Goal: Information Seeking & Learning: Learn about a topic

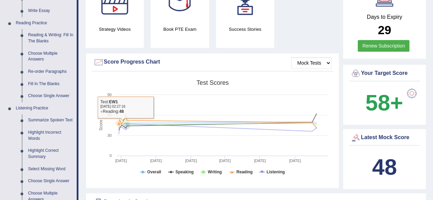
scroll to position [171, 0]
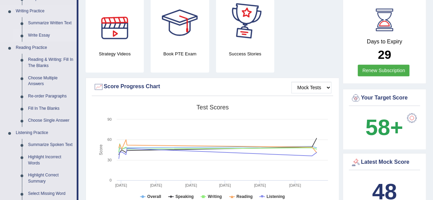
click at [42, 34] on link "Write Essay" at bounding box center [51, 35] width 52 height 12
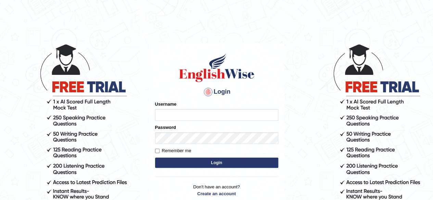
type input "Shamim"
drag, startPoint x: 195, startPoint y: 156, endPoint x: 196, endPoint y: 165, distance: 8.9
click at [196, 165] on form "Please fix the following errors: Username Shamim Password Remember me Login" at bounding box center [216, 135] width 123 height 69
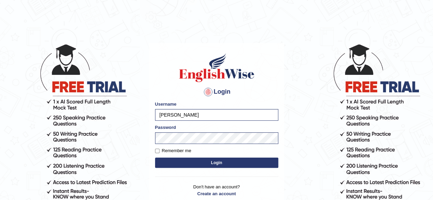
click at [196, 164] on button "Login" at bounding box center [216, 163] width 123 height 10
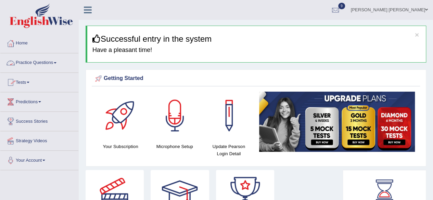
click at [56, 62] on span at bounding box center [55, 62] width 3 height 1
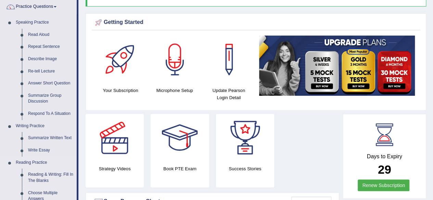
scroll to position [137, 0]
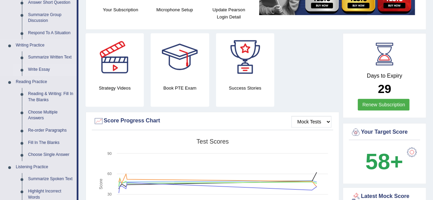
click at [41, 69] on link "Write Essay" at bounding box center [51, 70] width 52 height 12
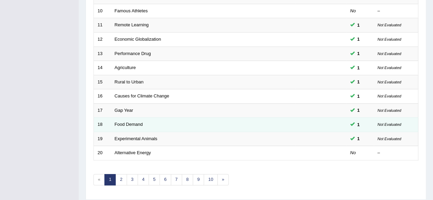
scroll to position [250, 0]
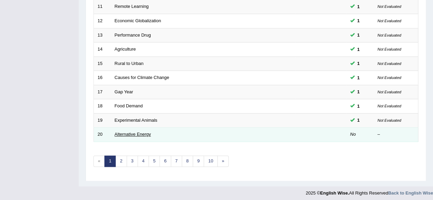
click at [138, 132] on link "Alternative Energy" at bounding box center [133, 134] width 36 height 5
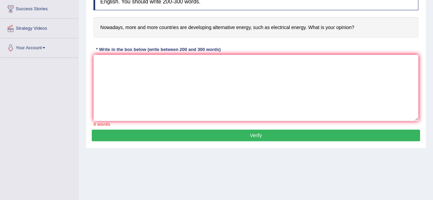
scroll to position [103, 0]
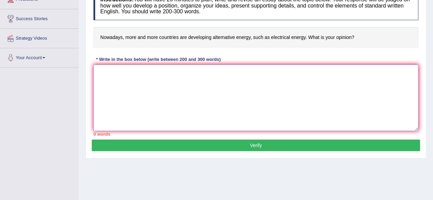
click at [187, 80] on textarea at bounding box center [255, 98] width 325 height 66
type textarea "t"
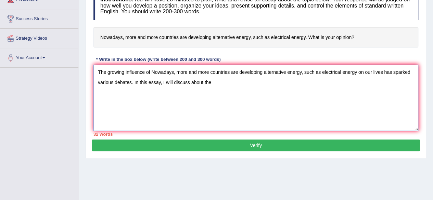
drag, startPoint x: 152, startPoint y: 72, endPoint x: 356, endPoint y: 74, distance: 204.1
click at [356, 74] on textarea "The growing influence of Nowadays, more and more countries are developing alter…" at bounding box center [255, 98] width 325 height 66
click at [226, 85] on textarea "The growing influence of Nowadays, more and more countries are developing alter…" at bounding box center [255, 98] width 325 height 66
paste textarea "Nowadays, more and more countries are developing alternative energy, such as el…"
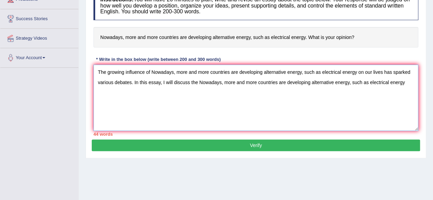
click at [408, 84] on textarea "The growing influence of Nowadays, more and more countries are developing alter…" at bounding box center [255, 98] width 325 height 66
click at [270, 85] on textarea "The growing influence of Nowadays, more and more countries are developing alter…" at bounding box center [255, 98] width 325 height 66
click at [408, 82] on textarea "The growing influence of Nowadays, more and more countries are developing alter…" at bounding box center [255, 98] width 325 height 66
click at [191, 83] on textarea "The growing influence of Nowadays, more and more countries are developing alter…" at bounding box center [255, 98] width 325 height 66
click at [321, 86] on textarea "The growing influence of Nowadays, more and more countries are developing alter…" at bounding box center [255, 98] width 325 height 66
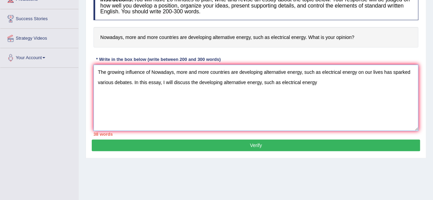
click at [322, 84] on textarea "The growing influence of Nowadays, more and more countries are developing alter…" at bounding box center [255, 98] width 325 height 66
click at [133, 85] on textarea "The growing influence of Nowadays, more and more countries are developing alter…" at bounding box center [255, 98] width 325 height 66
click at [189, 83] on textarea "The growing influence of Nowadays, more and more countries are developing alter…" at bounding box center [255, 98] width 325 height 66
drag, startPoint x: 152, startPoint y: 71, endPoint x: 357, endPoint y: 72, distance: 205.8
click at [357, 72] on textarea "The growing influence of Nowadays, more and more countries are developing alter…" at bounding box center [255, 98] width 325 height 66
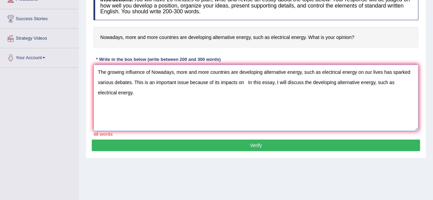
click at [245, 84] on textarea "The growing influence of Nowadays, more and more countries are developing alter…" at bounding box center [255, 98] width 325 height 66
paste textarea "Nowadays, more and more countries are developing alternative energy, such as el…"
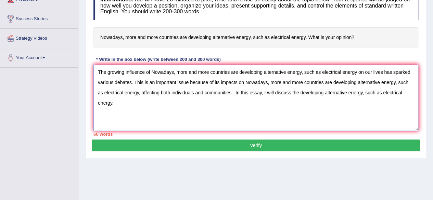
click at [126, 101] on textarea "The growing influence of Nowadays, more and more countries are developing alter…" at bounding box center [255, 98] width 325 height 66
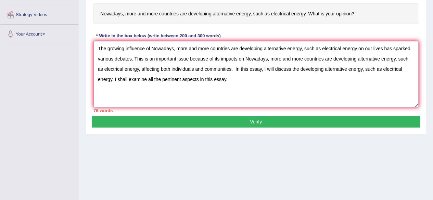
scroll to position [137, 0]
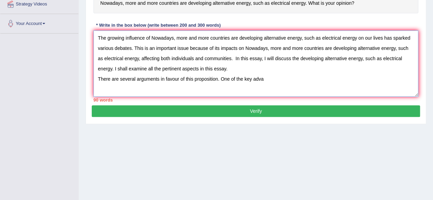
drag, startPoint x: 112, startPoint y: 68, endPoint x: 116, endPoint y: 68, distance: 4.1
click at [112, 68] on textarea "The growing influence of Nowadays, more and more countries are developing alter…" at bounding box center [255, 63] width 325 height 66
click at [271, 79] on textarea "The growing influence of Nowadays, more and more countries are developing alter…" at bounding box center [255, 63] width 325 height 66
drag, startPoint x: 176, startPoint y: 37, endPoint x: 357, endPoint y: 41, distance: 180.8
click at [357, 41] on textarea "The growing influence of Nowadays, more and more countries are developing alter…" at bounding box center [255, 63] width 325 height 66
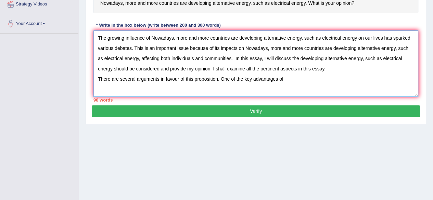
click at [300, 79] on textarea "The growing influence of Nowadays, more and more countries are developing alter…" at bounding box center [255, 63] width 325 height 66
paste textarea "more and more countries are developing alternative energy, such as electrical e…"
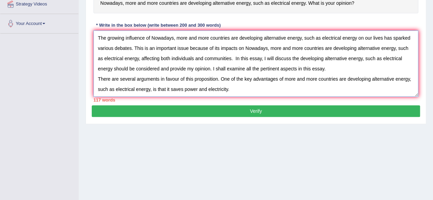
click at [233, 93] on textarea "The growing influence of Nowadays, more and more countries are developing alter…" at bounding box center [255, 63] width 325 height 66
click at [240, 90] on textarea "The growing influence of Nowadays, more and more countries are developing alter…" at bounding box center [255, 63] width 325 height 66
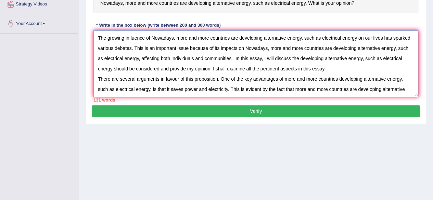
scroll to position [6, 0]
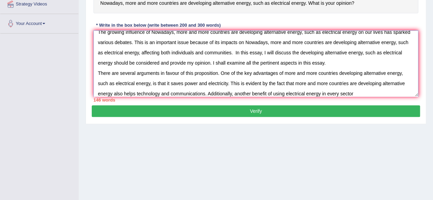
click at [357, 94] on textarea "The growing influence of Nowadays, more and more countries are developing alter…" at bounding box center [255, 63] width 325 height 66
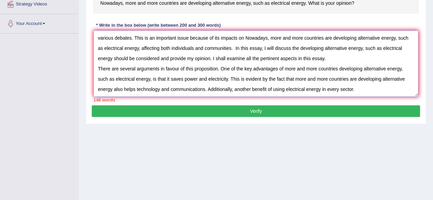
click at [366, 84] on textarea "The growing influence of Nowadays, more and more countries are developing alter…" at bounding box center [255, 63] width 325 height 66
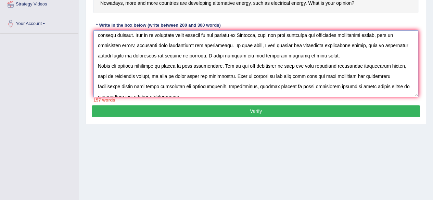
scroll to position [0, 0]
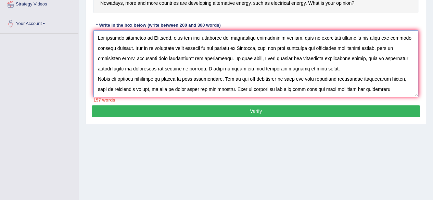
drag, startPoint x: 179, startPoint y: 37, endPoint x: 356, endPoint y: 41, distance: 177.4
click at [356, 41] on textarea at bounding box center [255, 63] width 325 height 66
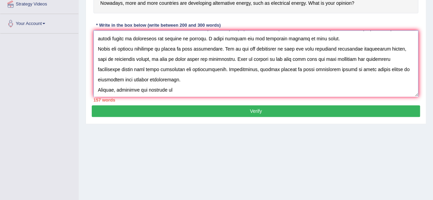
scroll to position [41, 0]
click at [203, 76] on textarea at bounding box center [255, 63] width 325 height 66
paste textarea "more and more countries are developing alternative energy, such as electrical e…"
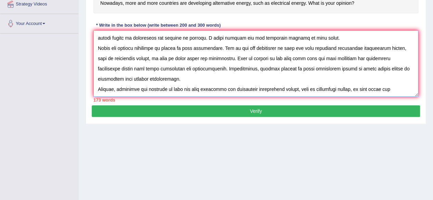
click at [402, 83] on textarea at bounding box center [255, 63] width 325 height 66
drag, startPoint x: 392, startPoint y: 76, endPoint x: 395, endPoint y: 78, distance: 4.5
click at [394, 77] on textarea at bounding box center [255, 63] width 325 height 66
click at [399, 80] on textarea at bounding box center [255, 63] width 325 height 66
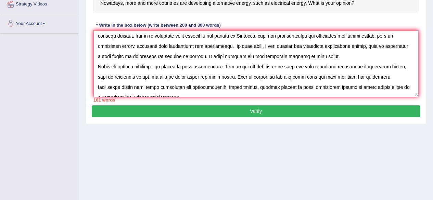
scroll to position [0, 0]
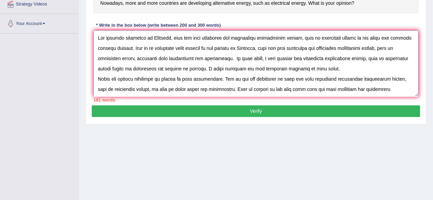
drag, startPoint x: 177, startPoint y: 37, endPoint x: 356, endPoint y: 41, distance: 179.4
click at [356, 41] on textarea at bounding box center [255, 63] width 325 height 66
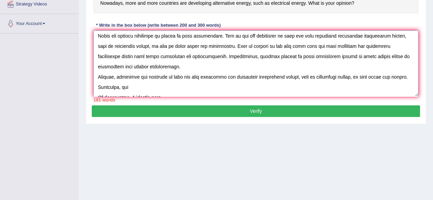
scroll to position [62, 0]
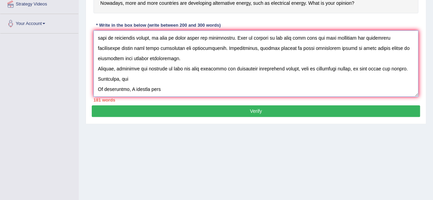
click at [174, 80] on textarea at bounding box center [255, 63] width 325 height 66
paste textarea "more and more countries are developing alternative energy, such as electrical e…"
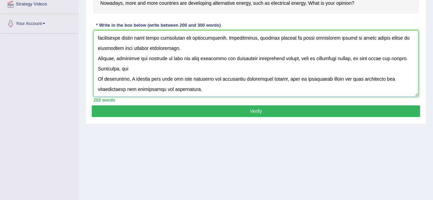
click at [202, 90] on textarea at bounding box center [255, 63] width 325 height 66
click at [296, 90] on textarea at bounding box center [255, 63] width 325 height 66
click at [299, 91] on textarea at bounding box center [255, 63] width 325 height 66
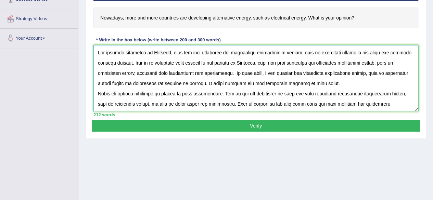
scroll to position [103, 0]
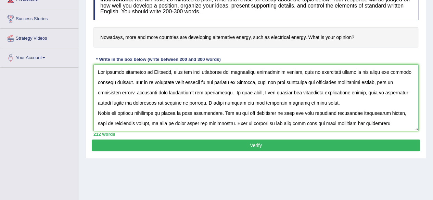
drag, startPoint x: 151, startPoint y: 72, endPoint x: 356, endPoint y: 71, distance: 205.1
click at [356, 71] on textarea at bounding box center [255, 98] width 325 height 66
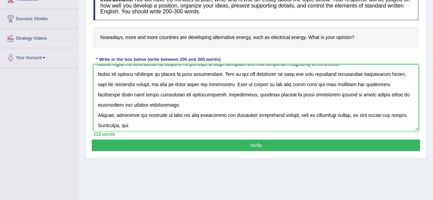
scroll to position [72, 0]
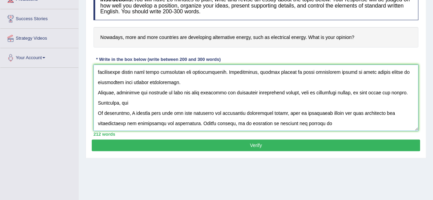
click at [331, 110] on textarea at bounding box center [255, 98] width 325 height 66
paste textarea "Nowadays, more and more countries are developing alternative energy, such as el…"
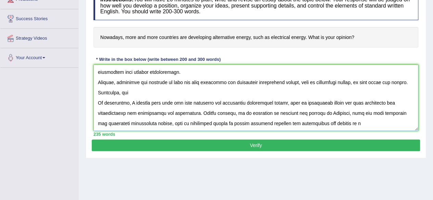
click at [351, 124] on textarea at bounding box center [255, 98] width 325 height 66
click at [133, 94] on textarea at bounding box center [255, 98] width 325 height 66
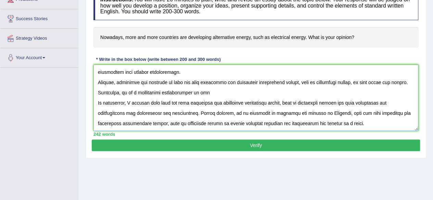
click at [198, 95] on textarea at bounding box center [255, 98] width 325 height 66
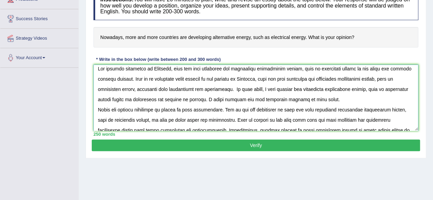
scroll to position [0, 0]
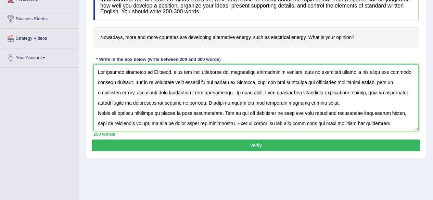
drag, startPoint x: 177, startPoint y: 68, endPoint x: 357, endPoint y: 72, distance: 180.5
click at [357, 72] on textarea at bounding box center [255, 98] width 325 height 66
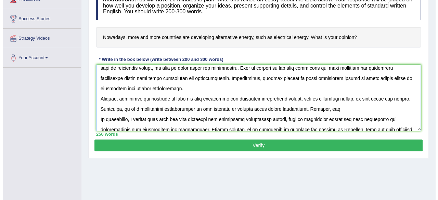
scroll to position [82, 0]
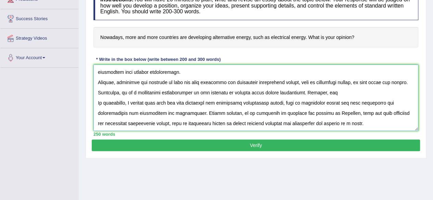
click at [331, 82] on textarea at bounding box center [255, 98] width 325 height 66
paste textarea "more and more countries are developing alternative energy, such as electrical e…"
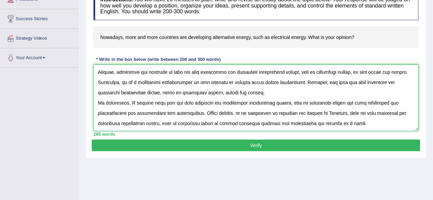
type textarea "The growing influence of Nowadays, more and more countries are developing alter…"
click at [257, 141] on button "Verify" at bounding box center [256, 146] width 328 height 12
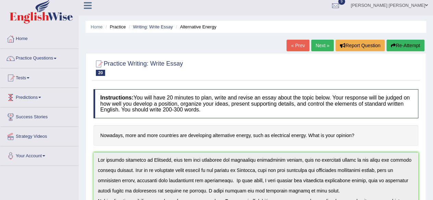
scroll to position [0, 0]
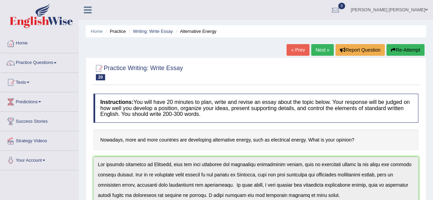
click at [55, 62] on link "Practice Questions" at bounding box center [39, 61] width 78 height 17
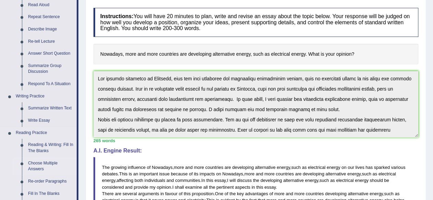
scroll to position [137, 0]
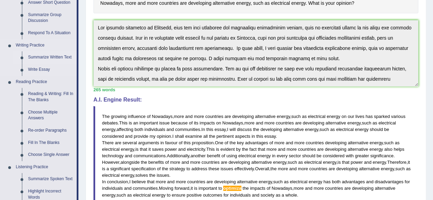
click at [47, 54] on link "Summarize Written Text" at bounding box center [51, 57] width 52 height 12
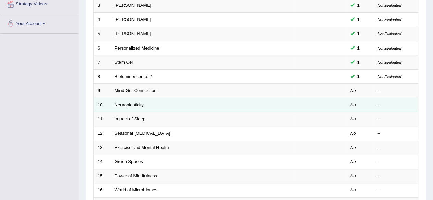
scroll to position [137, 0]
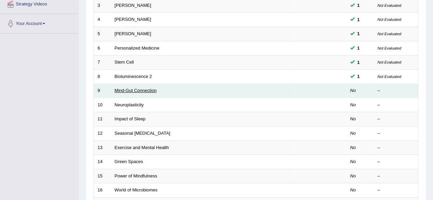
click at [130, 89] on link "Mind-Gut Connection" at bounding box center [136, 90] width 42 height 5
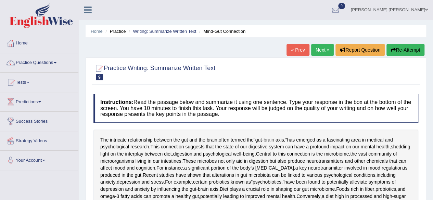
scroll to position [230, 0]
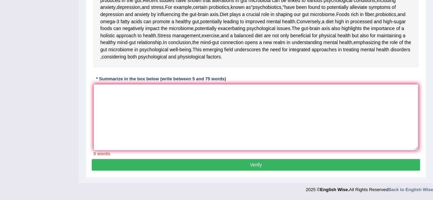
drag, startPoint x: 201, startPoint y: 96, endPoint x: 218, endPoint y: 96, distance: 17.8
click at [201, 96] on textarea at bounding box center [255, 117] width 325 height 66
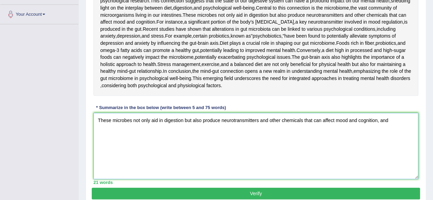
scroll to position [196, 0]
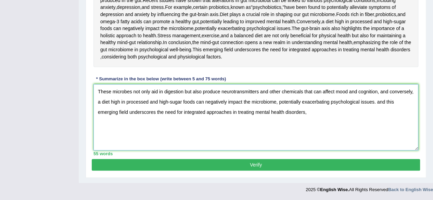
click at [312, 150] on textarea "These microbes not only aid in digestion but also produce neurotransmitters and…" at bounding box center [255, 117] width 325 height 66
click at [375, 139] on textarea "These microbes not only aid in digestion but also produce neurotransmitters and…" at bounding box center [255, 117] width 325 height 66
click at [376, 148] on textarea "These microbes not only aid in digestion but also produce neurotransmitters and…" at bounding box center [255, 117] width 325 height 66
click at [387, 147] on textarea "These microbes not only aid in digestion but also produce neurotransmitters and…" at bounding box center [255, 117] width 325 height 66
click at [377, 140] on textarea "These microbes not only aid in digestion but also produce neurotransmitters and…" at bounding box center [255, 117] width 325 height 66
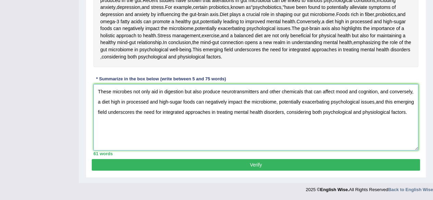
click at [410, 148] on textarea "These microbes not only aid in digestion but also produce neurotransmitters and…" at bounding box center [255, 117] width 325 height 66
type textarea "These microbes not only aid in digestion but also produce neurotransmitters and…"
click at [322, 165] on button "Verify" at bounding box center [256, 165] width 328 height 12
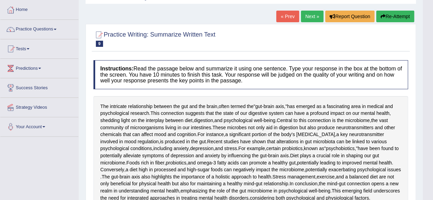
scroll to position [0, 0]
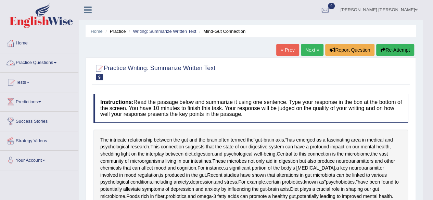
click at [56, 62] on span at bounding box center [55, 62] width 3 height 1
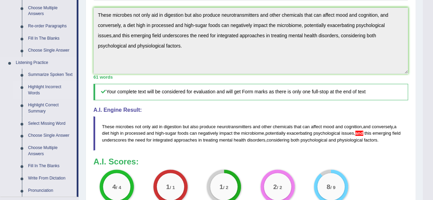
scroll to position [205, 0]
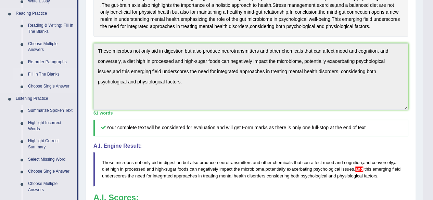
click at [47, 74] on link "Fill In The Blanks" at bounding box center [51, 74] width 52 height 12
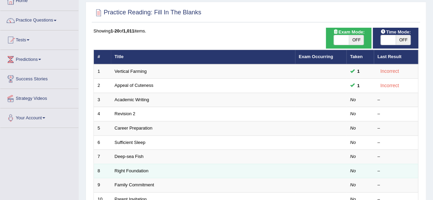
scroll to position [103, 0]
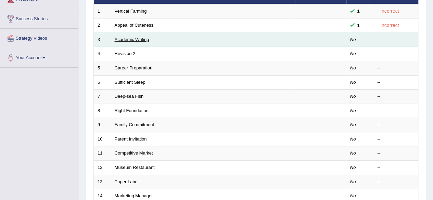
click at [141, 37] on link "Academic Writing" at bounding box center [132, 39] width 35 height 5
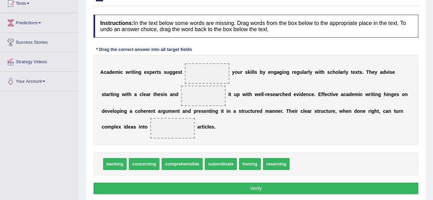
scroll to position [103, 0]
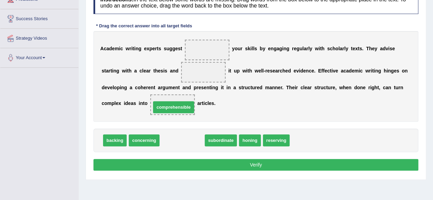
drag, startPoint x: 186, startPoint y: 138, endPoint x: 178, endPoint y: 105, distance: 34.3
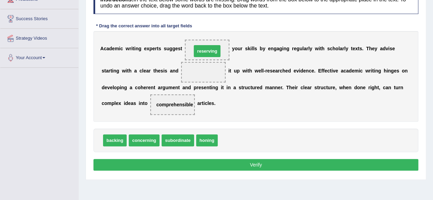
drag, startPoint x: 229, startPoint y: 139, endPoint x: 203, endPoint y: 49, distance: 93.1
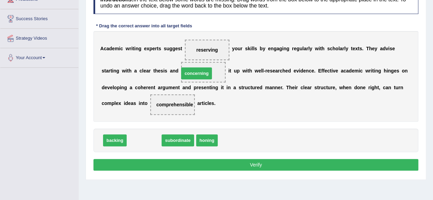
drag, startPoint x: 149, startPoint y: 142, endPoint x: 202, endPoint y: 75, distance: 85.1
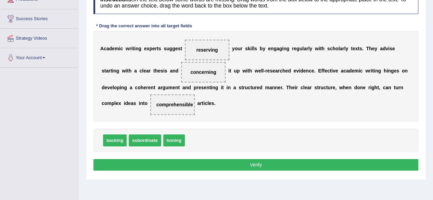
click at [258, 165] on button "Verify" at bounding box center [255, 165] width 325 height 12
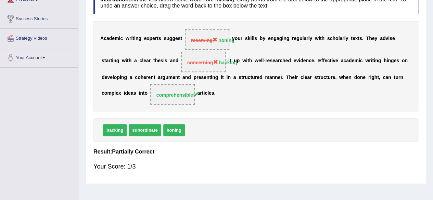
scroll to position [0, 0]
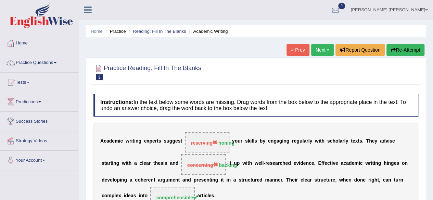
click at [321, 47] on link "Next »" at bounding box center [322, 50] width 23 height 12
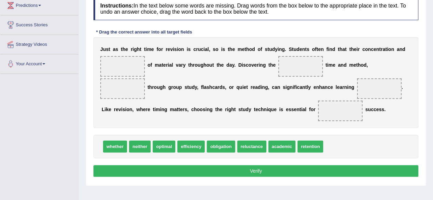
scroll to position [103, 0]
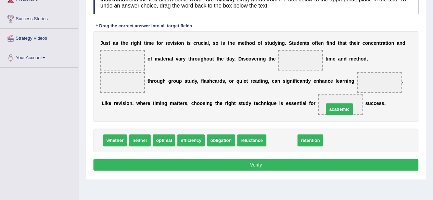
drag, startPoint x: 283, startPoint y: 140, endPoint x: 340, endPoint y: 109, distance: 65.4
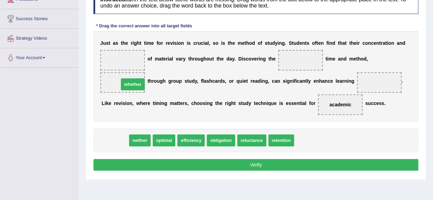
drag, startPoint x: 114, startPoint y: 142, endPoint x: 131, endPoint y: 86, distance: 58.7
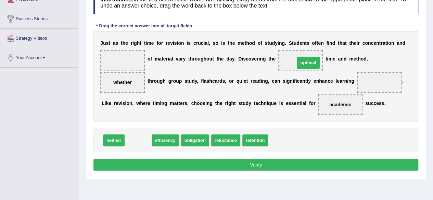
drag, startPoint x: 136, startPoint y: 140, endPoint x: 306, endPoint y: 63, distance: 187.1
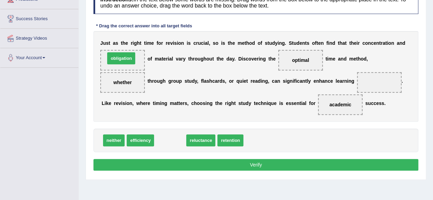
drag, startPoint x: 173, startPoint y: 140, endPoint x: 124, endPoint y: 58, distance: 95.6
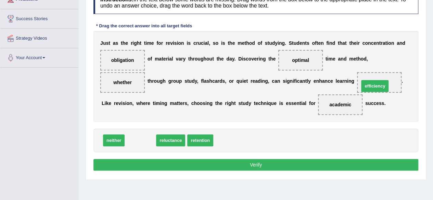
drag, startPoint x: 143, startPoint y: 140, endPoint x: 378, endPoint y: 86, distance: 240.7
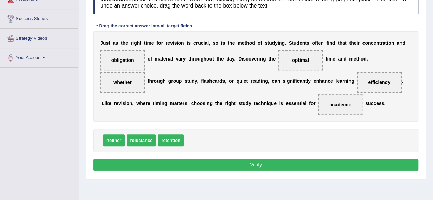
click at [309, 166] on button "Verify" at bounding box center [255, 165] width 325 height 12
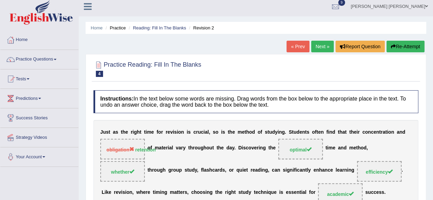
scroll to position [0, 0]
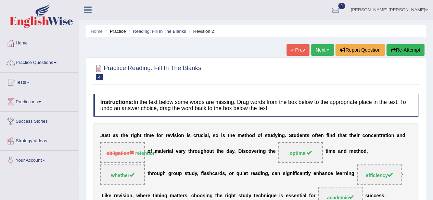
click at [321, 48] on link "Next »" at bounding box center [322, 50] width 23 height 12
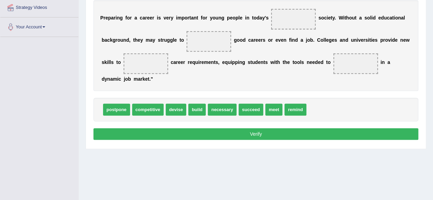
scroll to position [125, 0]
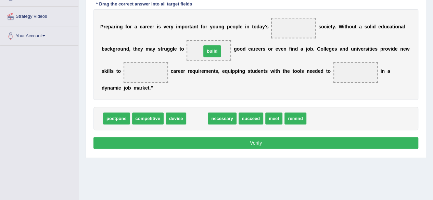
drag, startPoint x: 199, startPoint y: 118, endPoint x: 214, endPoint y: 51, distance: 69.1
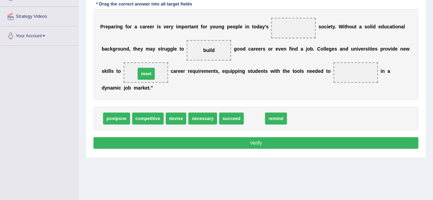
drag, startPoint x: 257, startPoint y: 119, endPoint x: 149, endPoint y: 74, distance: 117.1
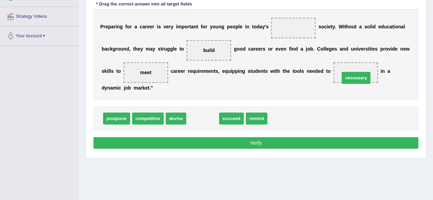
drag, startPoint x: 208, startPoint y: 118, endPoint x: 362, endPoint y: 77, distance: 159.5
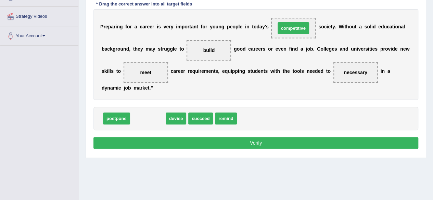
drag, startPoint x: 145, startPoint y: 119, endPoint x: 291, endPoint y: 29, distance: 171.3
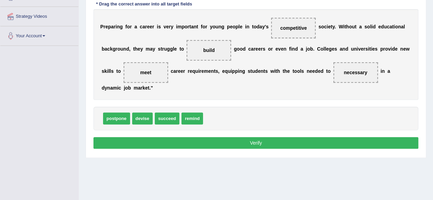
click at [227, 139] on button "Verify" at bounding box center [255, 143] width 325 height 12
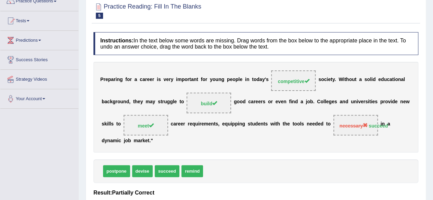
scroll to position [22, 0]
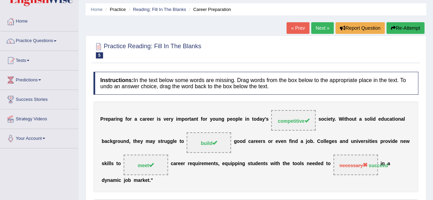
click at [321, 27] on link "Next »" at bounding box center [322, 28] width 23 height 12
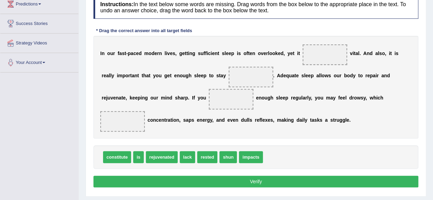
scroll to position [103, 0]
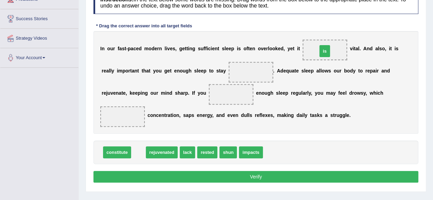
drag, startPoint x: 141, startPoint y: 150, endPoint x: 327, endPoint y: 49, distance: 212.2
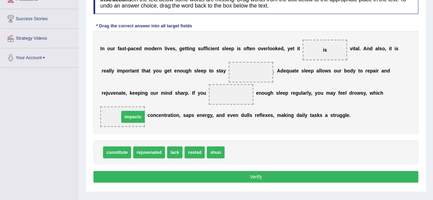
drag, startPoint x: 231, startPoint y: 153, endPoint x: 126, endPoint y: 118, distance: 111.3
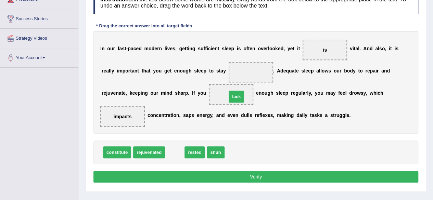
drag, startPoint x: 179, startPoint y: 151, endPoint x: 240, endPoint y: 95, distance: 83.1
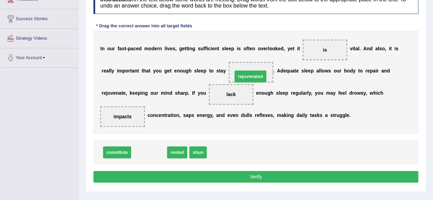
drag, startPoint x: 155, startPoint y: 150, endPoint x: 256, endPoint y: 74, distance: 126.7
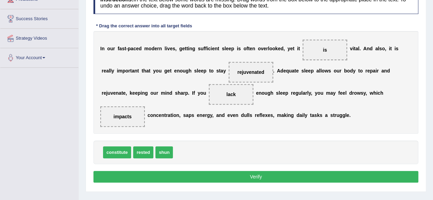
click at [284, 173] on button "Verify" at bounding box center [255, 177] width 325 height 12
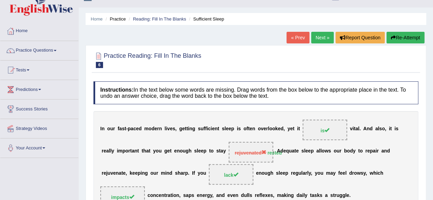
scroll to position [0, 0]
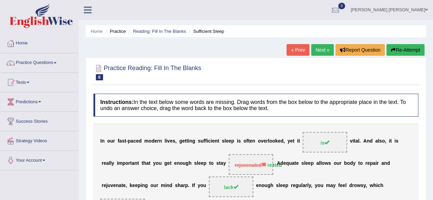
click at [327, 46] on link "Next »" at bounding box center [322, 50] width 23 height 12
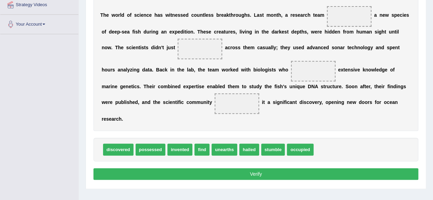
scroll to position [137, 0]
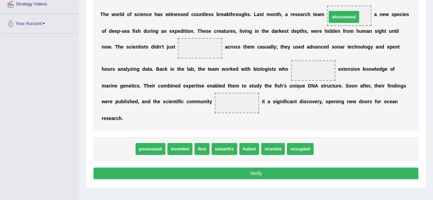
drag, startPoint x: 124, startPoint y: 149, endPoint x: 349, endPoint y: 17, distance: 261.5
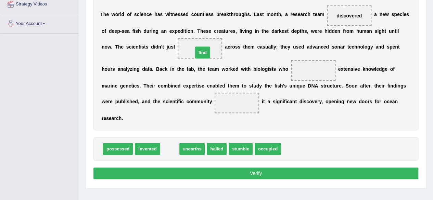
drag, startPoint x: 170, startPoint y: 147, endPoint x: 203, endPoint y: 50, distance: 102.0
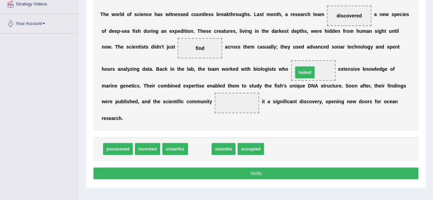
drag, startPoint x: 206, startPoint y: 148, endPoint x: 311, endPoint y: 71, distance: 130.1
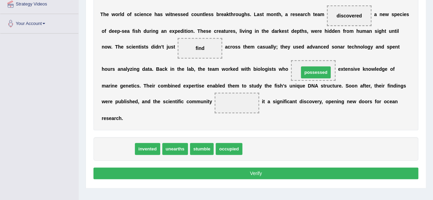
drag, startPoint x: 125, startPoint y: 150, endPoint x: 322, endPoint y: 73, distance: 212.2
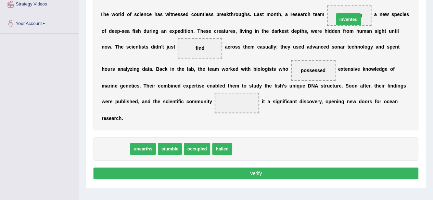
drag, startPoint x: 122, startPoint y: 146, endPoint x: 355, endPoint y: 16, distance: 266.7
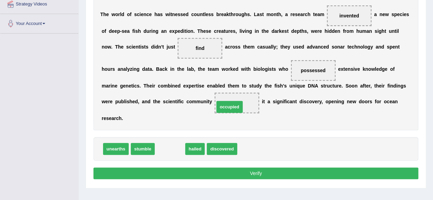
drag, startPoint x: 167, startPoint y: 148, endPoint x: 228, endPoint y: 105, distance: 74.9
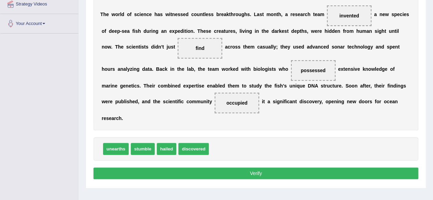
click at [251, 171] on button "Verify" at bounding box center [255, 174] width 325 height 12
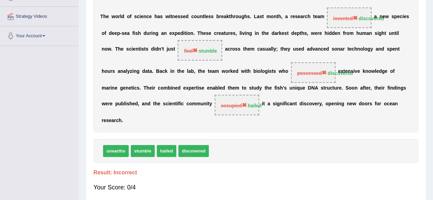
scroll to position [0, 0]
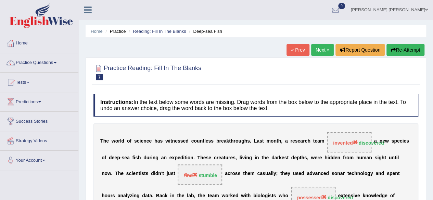
click at [320, 51] on link "Next »" at bounding box center [322, 50] width 23 height 12
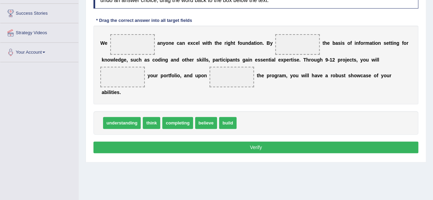
scroll to position [68, 0]
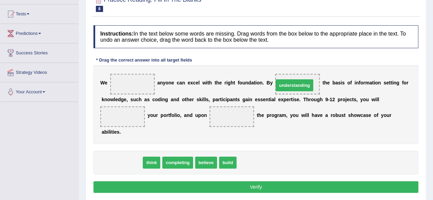
drag, startPoint x: 128, startPoint y: 162, endPoint x: 301, endPoint y: 85, distance: 189.1
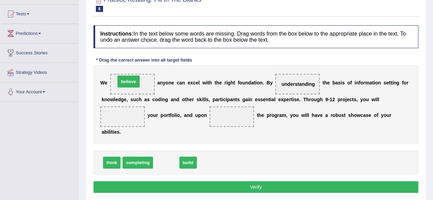
drag, startPoint x: 170, startPoint y: 160, endPoint x: 133, endPoint y: 79, distance: 89.5
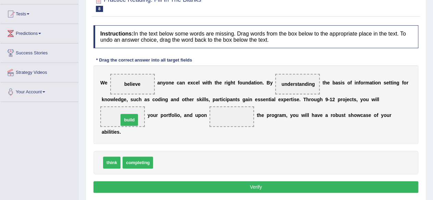
drag, startPoint x: 167, startPoint y: 163, endPoint x: 132, endPoint y: 120, distance: 55.0
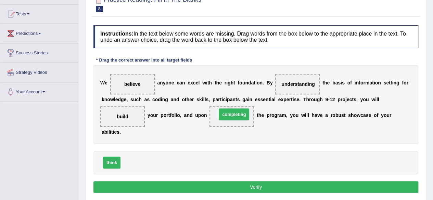
drag, startPoint x: 145, startPoint y: 160, endPoint x: 242, endPoint y: 112, distance: 107.6
click at [269, 183] on button "Verify" at bounding box center [255, 187] width 325 height 12
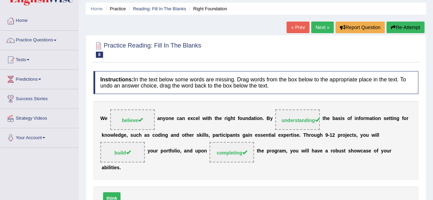
scroll to position [0, 0]
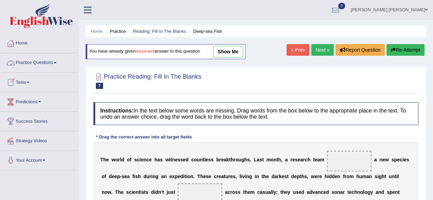
click at [54, 63] on link "Practice Questions" at bounding box center [39, 61] width 78 height 17
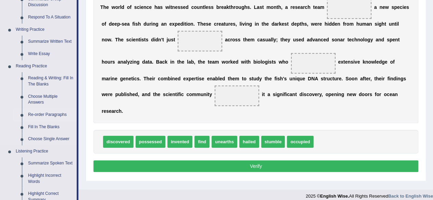
scroll to position [171, 0]
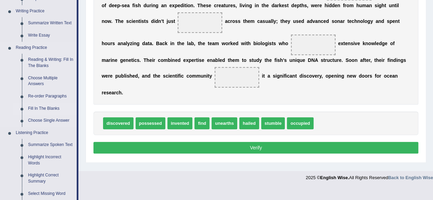
click at [50, 106] on link "Fill In The Blanks" at bounding box center [51, 109] width 52 height 12
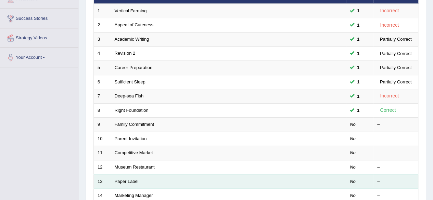
scroll to position [137, 0]
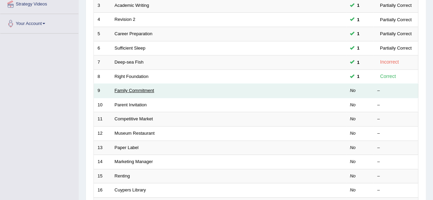
click at [143, 88] on link "Family Commitment" at bounding box center [135, 90] width 40 height 5
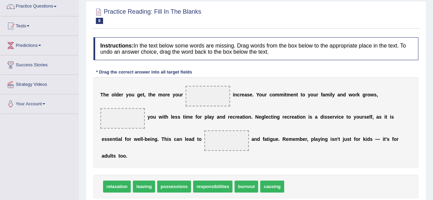
scroll to position [103, 0]
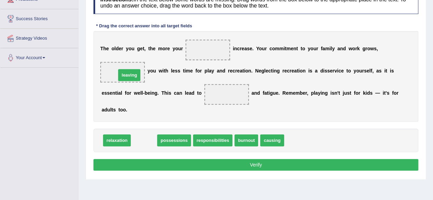
drag, startPoint x: 149, startPoint y: 140, endPoint x: 135, endPoint y: 75, distance: 67.0
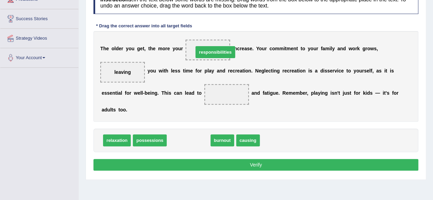
drag, startPoint x: 190, startPoint y: 137, endPoint x: 217, endPoint y: 49, distance: 92.3
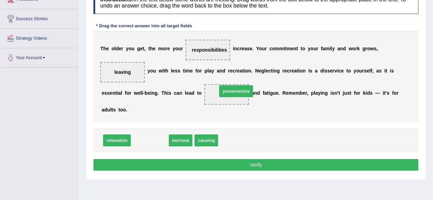
drag, startPoint x: 155, startPoint y: 139, endPoint x: 237, endPoint y: 92, distance: 94.0
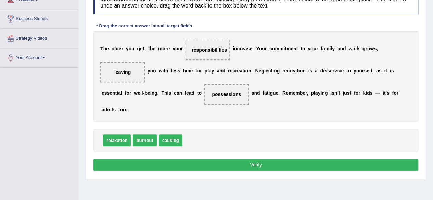
click at [260, 163] on button "Verify" at bounding box center [255, 165] width 325 height 12
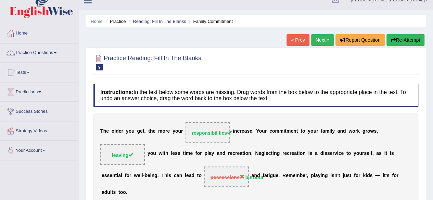
scroll to position [0, 0]
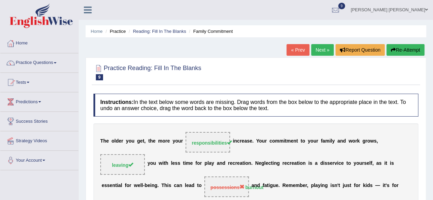
click at [322, 46] on link "Next »" at bounding box center [322, 50] width 23 height 12
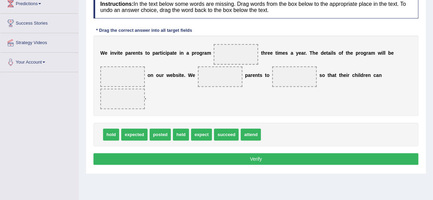
scroll to position [103, 0]
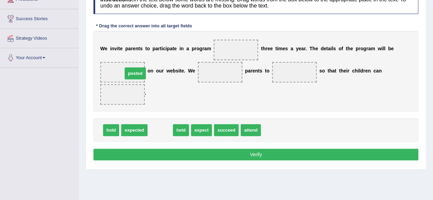
drag, startPoint x: 163, startPoint y: 130, endPoint x: 138, endPoint y: 74, distance: 62.1
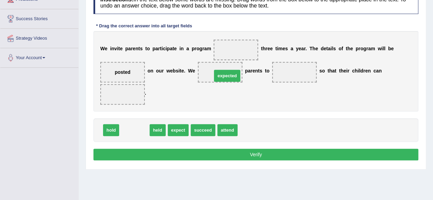
drag, startPoint x: 135, startPoint y: 132, endPoint x: 228, endPoint y: 77, distance: 107.6
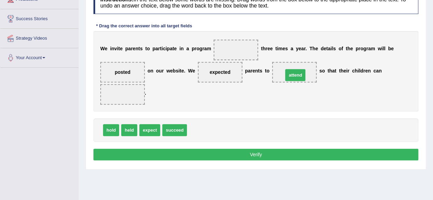
drag, startPoint x: 201, startPoint y: 128, endPoint x: 298, endPoint y: 72, distance: 112.1
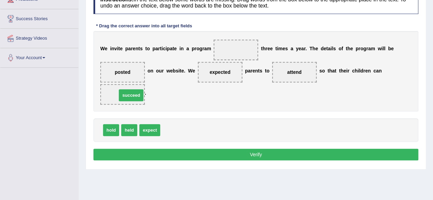
drag, startPoint x: 181, startPoint y: 129, endPoint x: 138, endPoint y: 94, distance: 55.8
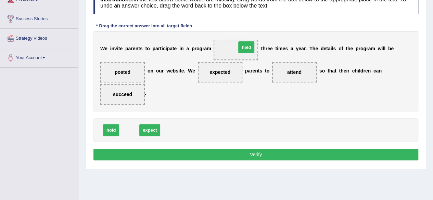
drag, startPoint x: 133, startPoint y: 128, endPoint x: 250, endPoint y: 45, distance: 143.4
click at [279, 151] on button "Verify" at bounding box center [255, 155] width 325 height 12
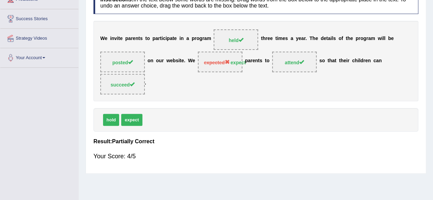
scroll to position [0, 0]
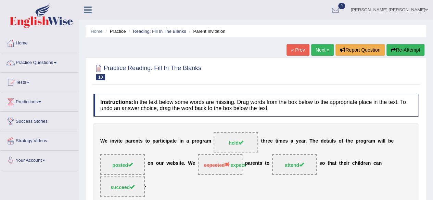
click at [322, 48] on link "Next »" at bounding box center [322, 50] width 23 height 12
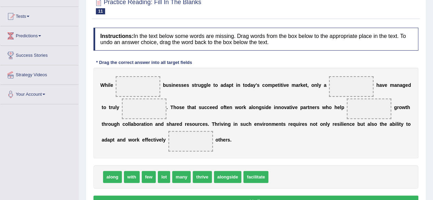
scroll to position [103, 0]
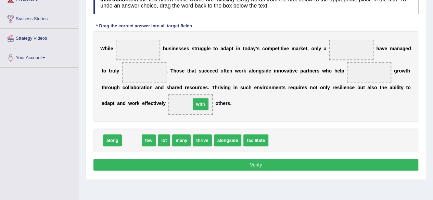
drag, startPoint x: 132, startPoint y: 140, endPoint x: 200, endPoint y: 104, distance: 77.2
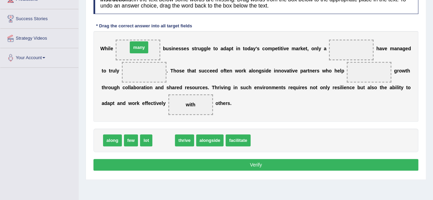
drag, startPoint x: 162, startPoint y: 140, endPoint x: 137, endPoint y: 46, distance: 97.7
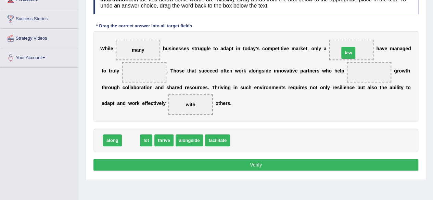
drag, startPoint x: 131, startPoint y: 141, endPoint x: 349, endPoint y: 54, distance: 234.4
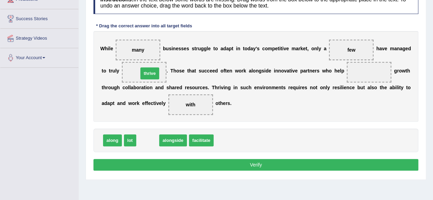
drag, startPoint x: 148, startPoint y: 140, endPoint x: 150, endPoint y: 73, distance: 67.1
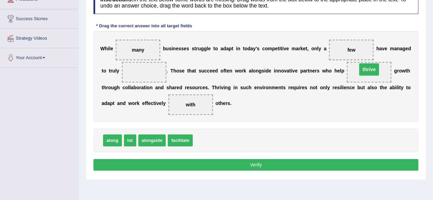
drag, startPoint x: 145, startPoint y: 72, endPoint x: 370, endPoint y: 69, distance: 224.9
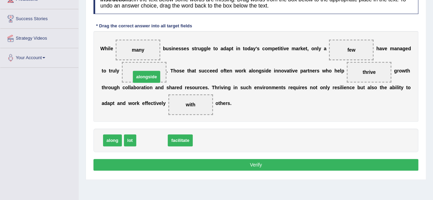
drag, startPoint x: 158, startPoint y: 139, endPoint x: 152, endPoint y: 76, distance: 63.9
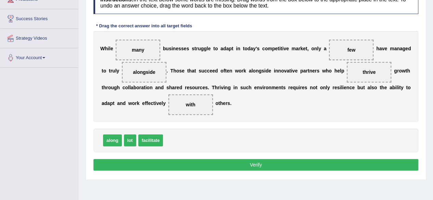
click at [247, 161] on button "Verify" at bounding box center [255, 165] width 325 height 12
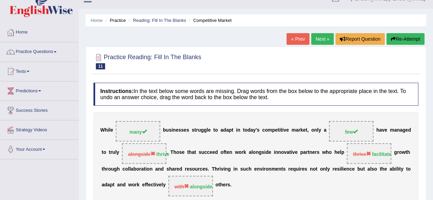
scroll to position [0, 0]
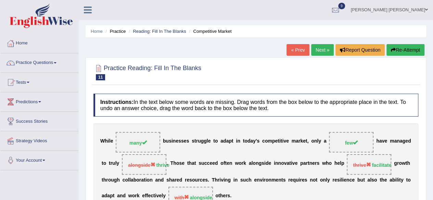
click at [322, 50] on link "Next »" at bounding box center [322, 50] width 23 height 12
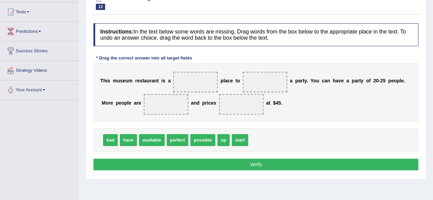
scroll to position [68, 0]
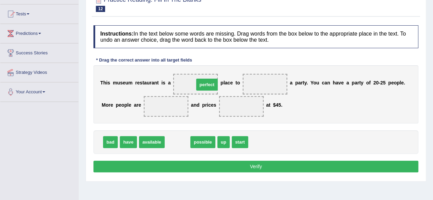
drag, startPoint x: 179, startPoint y: 142, endPoint x: 209, endPoint y: 85, distance: 64.6
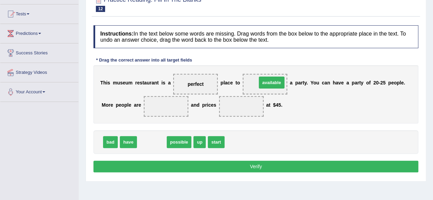
drag, startPoint x: 158, startPoint y: 139, endPoint x: 278, endPoint y: 80, distance: 133.8
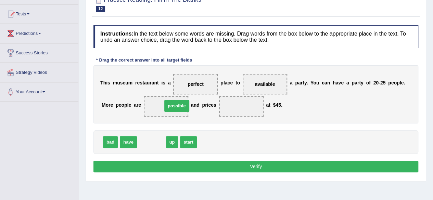
drag, startPoint x: 154, startPoint y: 143, endPoint x: 180, endPoint y: 107, distance: 44.1
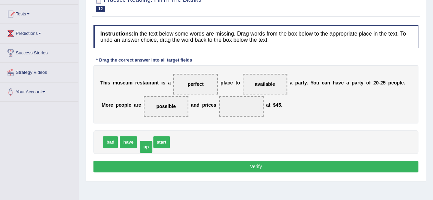
drag, startPoint x: 146, startPoint y: 142, endPoint x: 147, endPoint y: 147, distance: 4.9
drag, startPoint x: 147, startPoint y: 143, endPoint x: 247, endPoint y: 106, distance: 106.9
click at [261, 165] on button "Verify" at bounding box center [255, 167] width 325 height 12
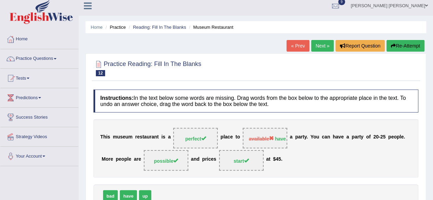
scroll to position [0, 0]
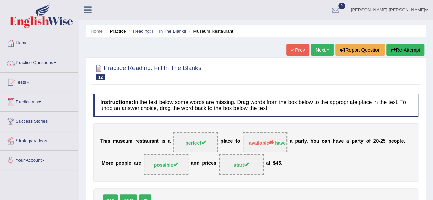
click at [319, 46] on link "Next »" at bounding box center [322, 50] width 23 height 12
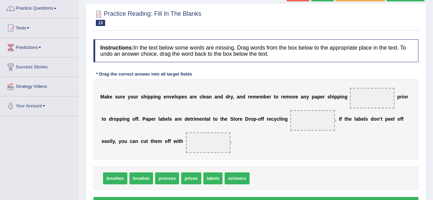
scroll to position [68, 0]
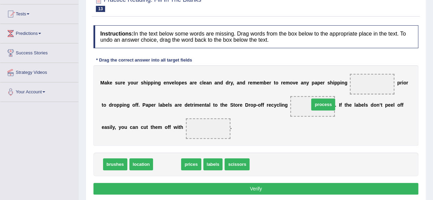
drag, startPoint x: 167, startPoint y: 164, endPoint x: 323, endPoint y: 104, distance: 167.2
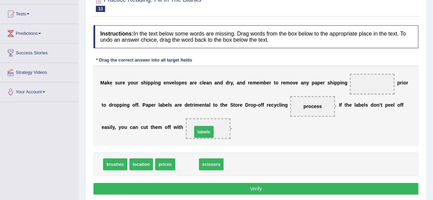
drag, startPoint x: 190, startPoint y: 164, endPoint x: 207, endPoint y: 131, distance: 36.6
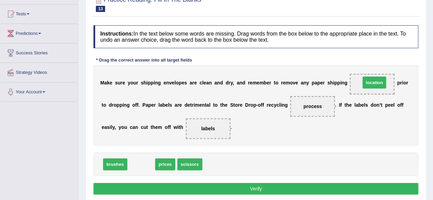
drag, startPoint x: 139, startPoint y: 164, endPoint x: 372, endPoint y: 83, distance: 247.1
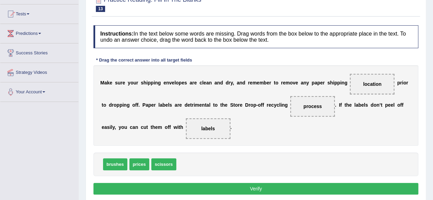
click at [286, 189] on button "Verify" at bounding box center [255, 189] width 325 height 12
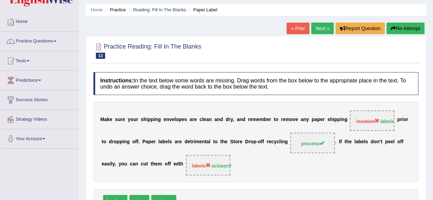
scroll to position [0, 0]
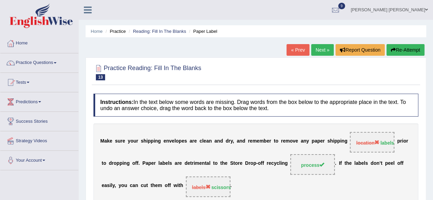
click at [320, 52] on link "Next »" at bounding box center [322, 50] width 23 height 12
